Goal: Task Accomplishment & Management: Complete application form

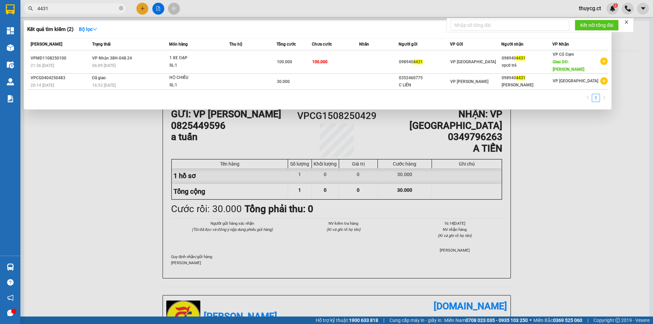
click at [141, 8] on div at bounding box center [326, 162] width 653 height 324
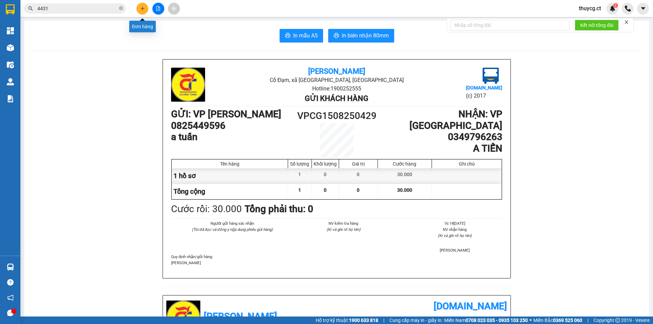
click at [144, 10] on icon "plus" at bounding box center [142, 8] width 5 height 5
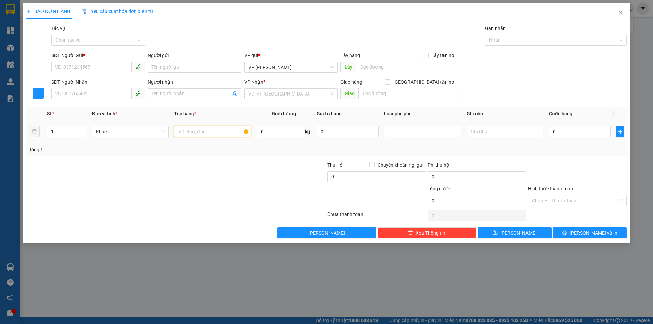
click at [190, 127] on input "text" at bounding box center [212, 131] width 77 height 11
type input "giấy"
click at [475, 134] on input "text" at bounding box center [504, 131] width 77 height 11
type input "n"
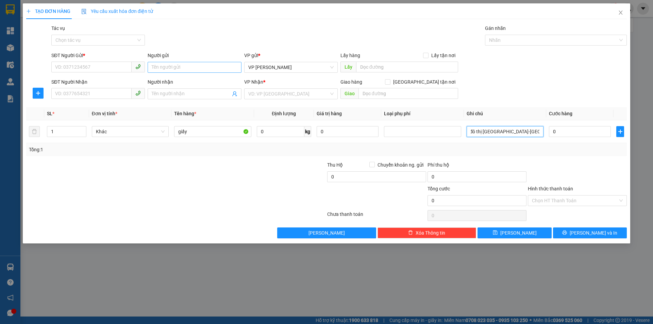
type input "nhờ ship:số nhà 20 liền kề 4 khu đô thị [GEOGRAPHIC_DATA]-[GEOGRAPHIC_DATA]-[GE…"
click at [170, 64] on input "Người gửi" at bounding box center [194, 67] width 93 height 11
type input "a tý"
click at [113, 69] on input "SĐT Người Gửi *" at bounding box center [91, 67] width 80 height 11
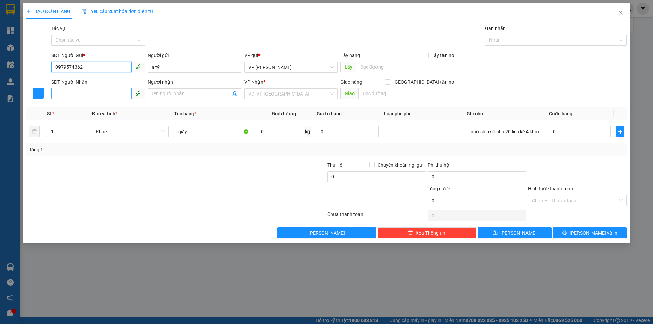
type input "0979574362"
click at [86, 93] on input "SĐT Người Nhận" at bounding box center [91, 93] width 80 height 11
click at [164, 89] on span at bounding box center [194, 93] width 93 height 11
click at [164, 92] on input "cô thẩnh" at bounding box center [191, 93] width 79 height 7
type input "cô thảnh"
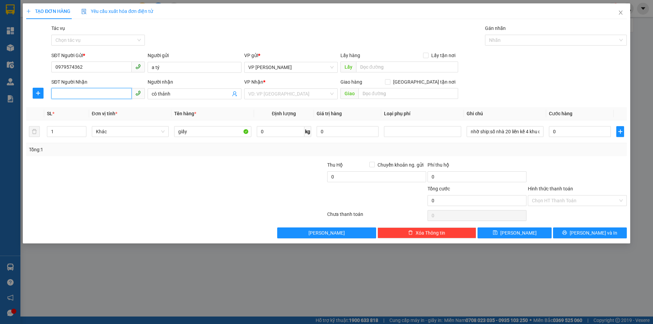
click at [100, 94] on input "SĐT Người Nhận" at bounding box center [91, 93] width 80 height 11
type input "0866501326"
click at [309, 93] on input "search" at bounding box center [288, 94] width 81 height 10
click at [565, 132] on input "0" at bounding box center [580, 131] width 62 height 11
type input "3"
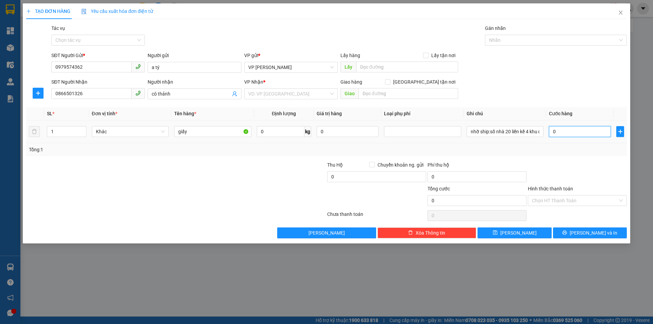
type input "3"
type input "30"
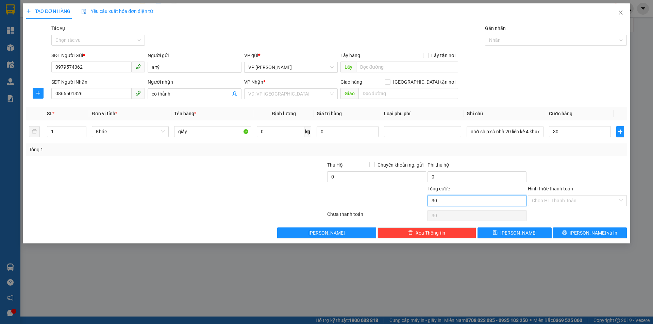
type input "30.000"
click at [483, 199] on input "30.000" at bounding box center [476, 200] width 99 height 11
type input "7"
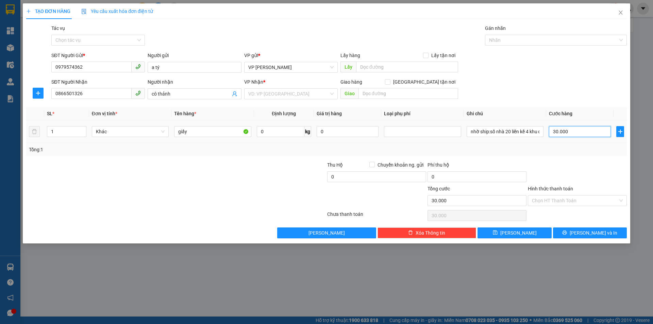
type input "7"
type input "70"
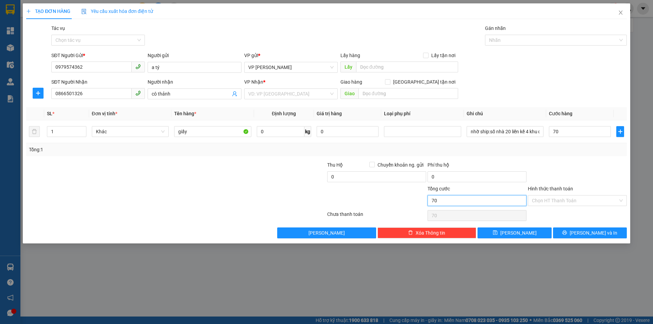
type input "70.000"
drag, startPoint x: 500, startPoint y: 205, endPoint x: 502, endPoint y: 173, distance: 31.7
click at [500, 204] on input "70.000" at bounding box center [476, 200] width 99 height 11
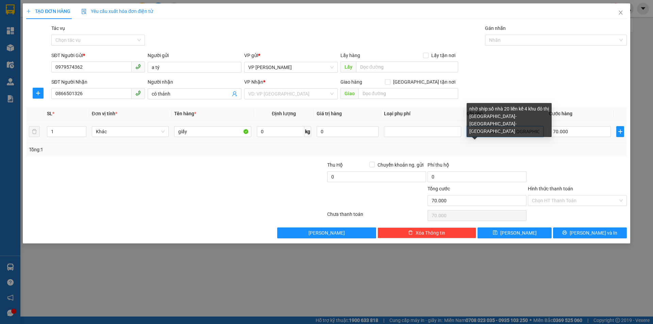
scroll to position [0, 68]
drag, startPoint x: 531, startPoint y: 129, endPoint x: 544, endPoint y: 129, distance: 13.6
click at [544, 129] on td "nhờ ship:số nhà 20 liền kề 4 khu đô thị [GEOGRAPHIC_DATA]-[GEOGRAPHIC_DATA]-[GE…" at bounding box center [505, 131] width 82 height 23
click at [541, 130] on input "nhờ ship:số nhà 20 liền kề 4 khu đô thị [GEOGRAPHIC_DATA]-[GEOGRAPHIC_DATA]-[GE…" at bounding box center [504, 131] width 77 height 11
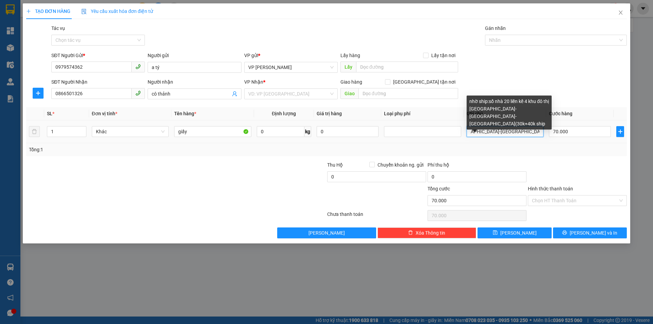
scroll to position [0, 99]
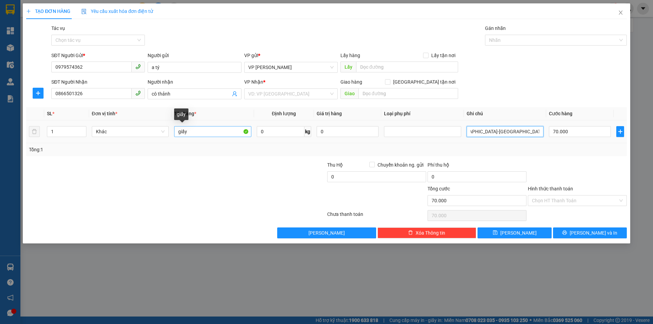
type input "nhờ ship:số nhà 20 liền kề 4 khu đô thị [GEOGRAPHIC_DATA]-[GEOGRAPHIC_DATA]-[GE…"
click at [195, 133] on input "giấy" at bounding box center [212, 131] width 77 height 11
click at [289, 96] on input "search" at bounding box center [288, 94] width 81 height 10
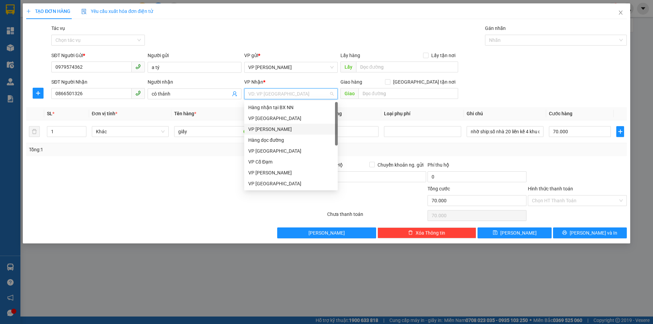
click at [291, 130] on div "VP [PERSON_NAME]" at bounding box center [290, 128] width 85 height 7
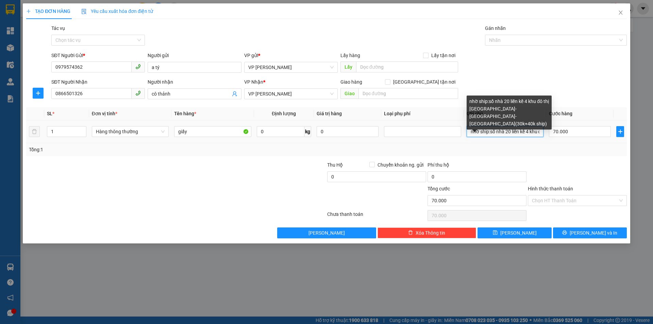
click at [466, 130] on input "nhờ ship:số nhà 20 liền kề 4 khu đô thị [GEOGRAPHIC_DATA]-[GEOGRAPHIC_DATA]-[GE…" at bounding box center [504, 131] width 77 height 11
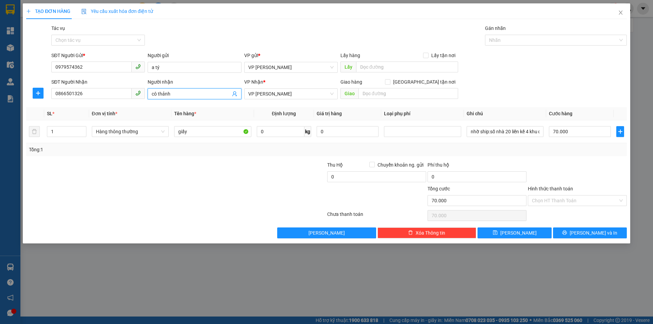
click at [176, 93] on input "cô thảnh" at bounding box center [191, 93] width 79 height 7
type input "cô thảnh(nhận hàng sau 12h trưa)"
click at [599, 199] on input "Hình thức thanh toán" at bounding box center [575, 200] width 86 height 10
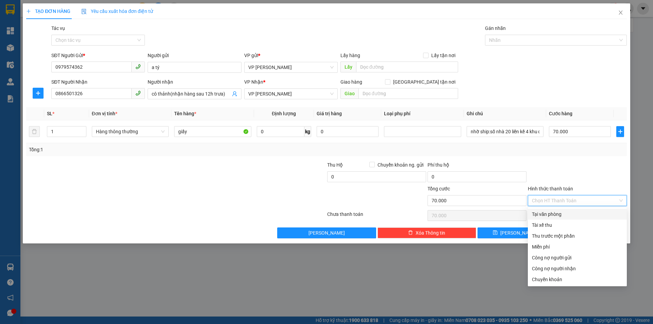
click at [582, 212] on div "Tại văn phòng" at bounding box center [577, 213] width 91 height 7
type input "0"
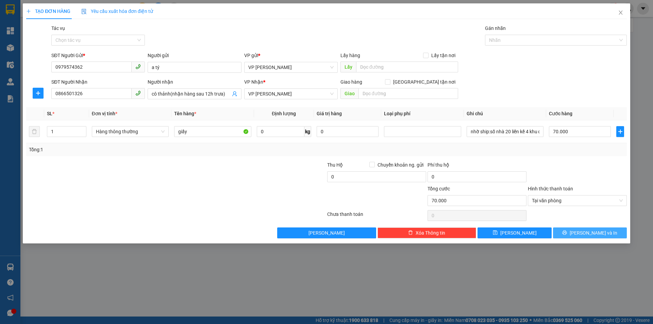
click at [567, 232] on icon "printer" at bounding box center [564, 232] width 4 height 4
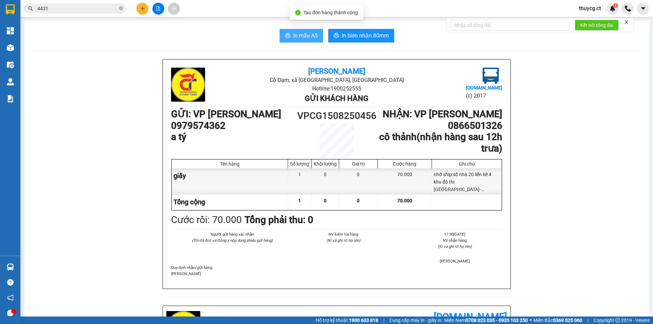
click at [306, 40] on span "In mẫu A5" at bounding box center [305, 35] width 24 height 8
